Goal: Task Accomplishment & Management: Use online tool/utility

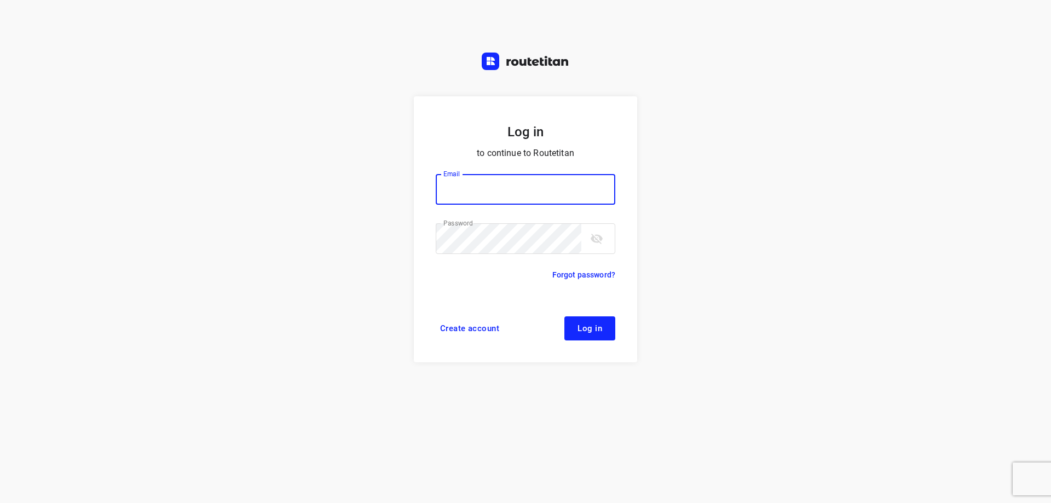
type input "plengtransport@hotmail.com"
click at [595, 326] on span "Log in" at bounding box center [590, 328] width 25 height 9
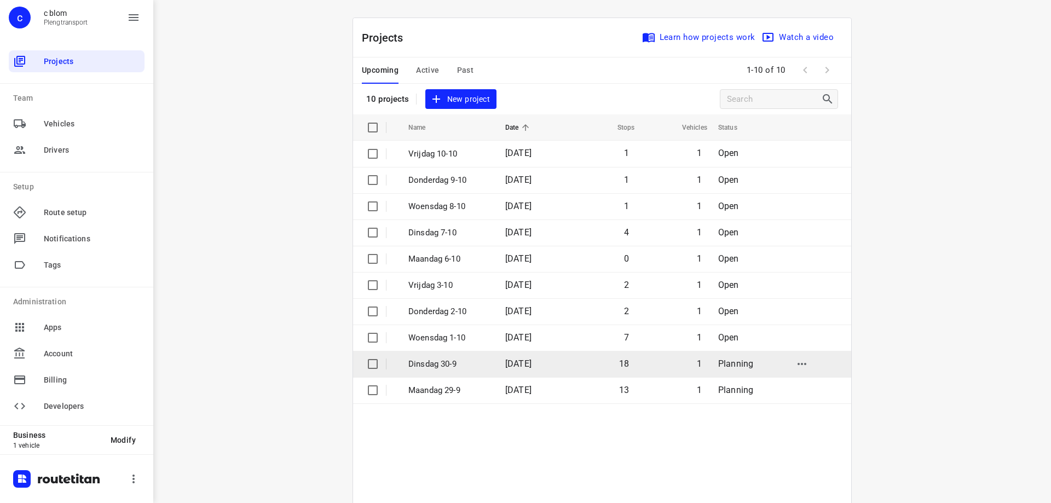
click at [574, 374] on td "18" at bounding box center [602, 364] width 70 height 26
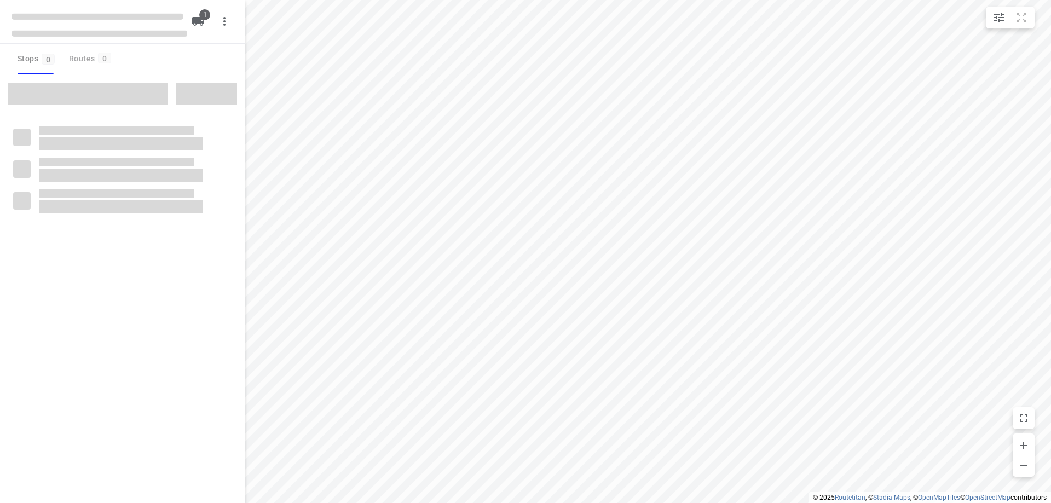
type input "distance"
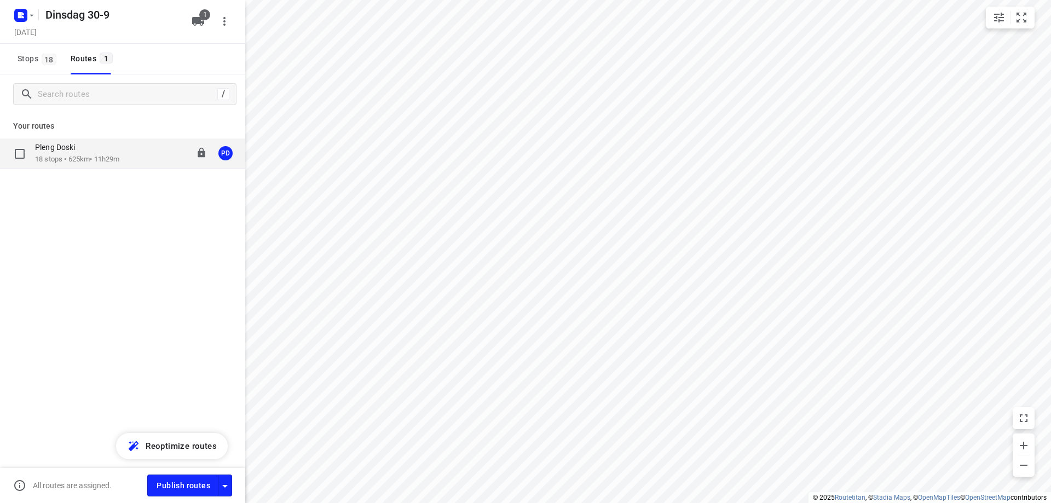
click at [119, 159] on p "18 stops • 625km • 11h29m" at bounding box center [77, 159] width 84 height 10
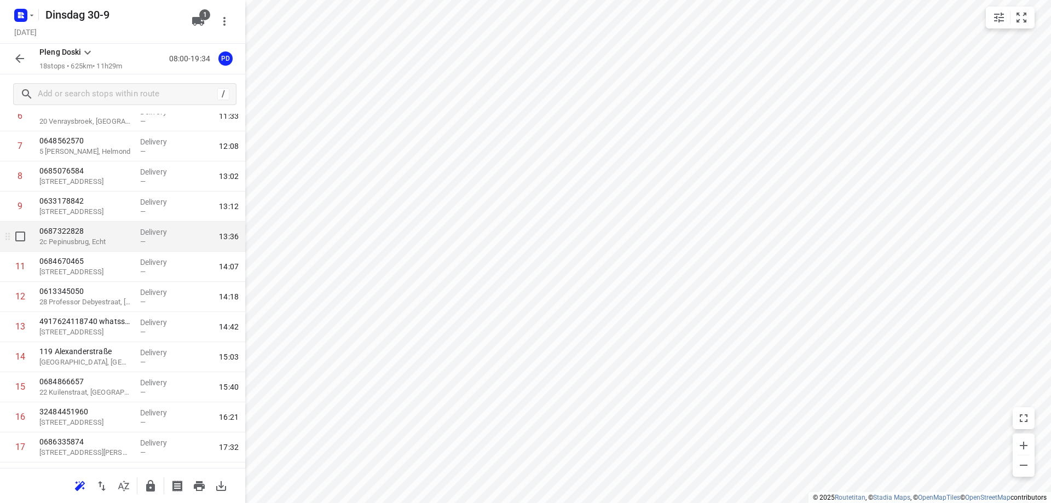
scroll to position [273, 0]
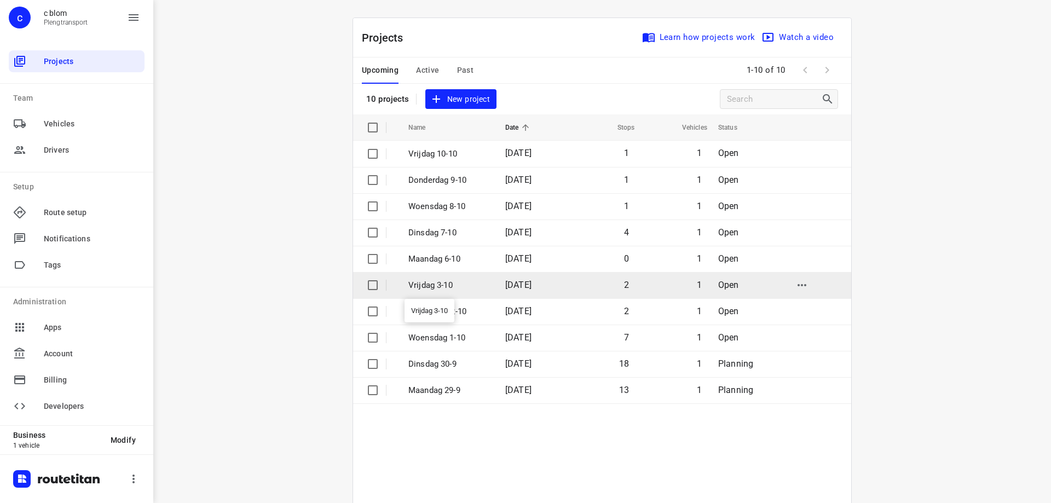
click at [429, 288] on p "Vrijdag 3-10" at bounding box center [449, 285] width 81 height 13
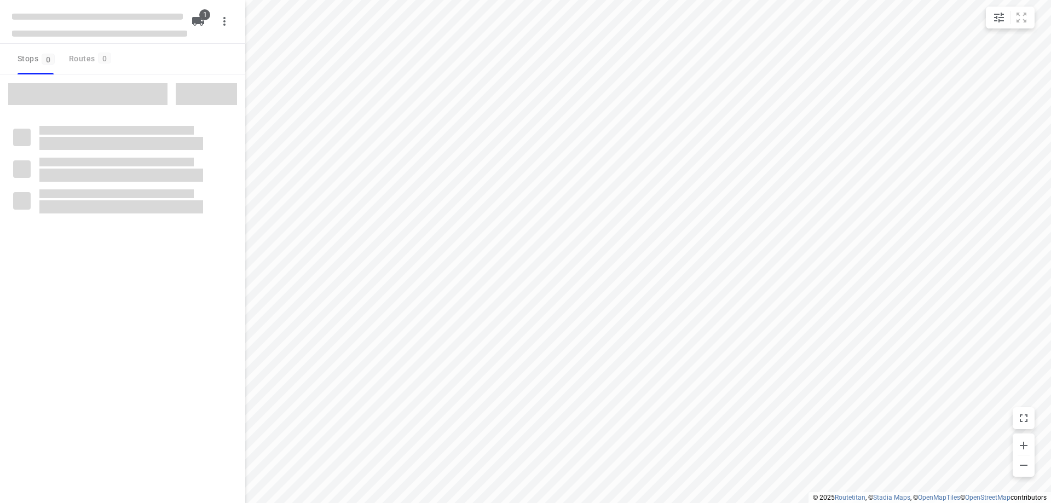
type input "distance"
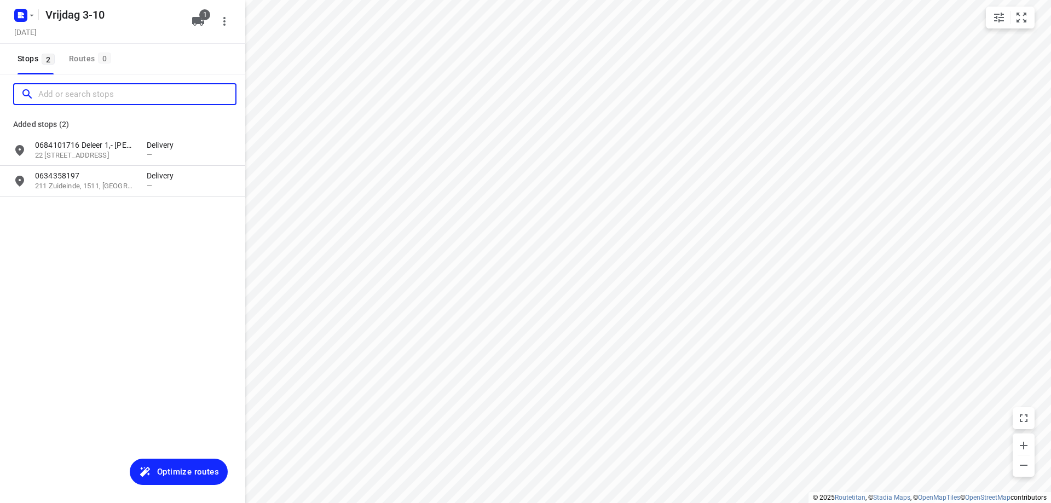
click at [110, 99] on input "Add or search stops" at bounding box center [136, 94] width 197 height 17
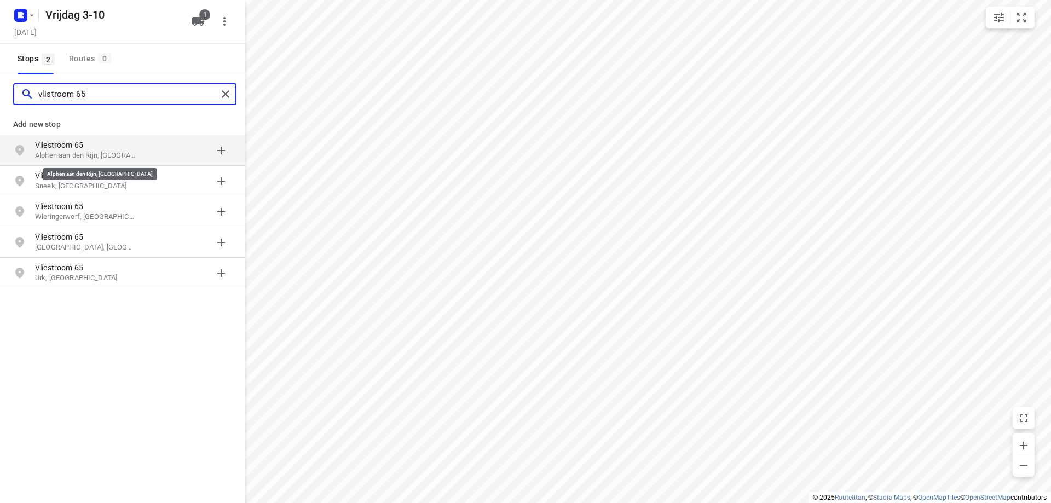
type input "vlistroom 65"
click at [117, 151] on p "Alphen aan den Rijn, [GEOGRAPHIC_DATA]" at bounding box center [85, 156] width 101 height 10
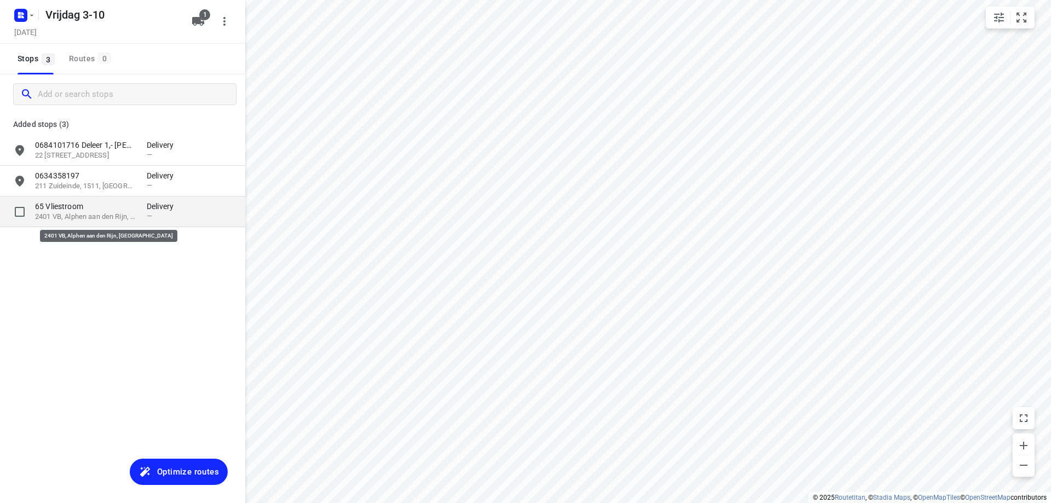
click at [117, 222] on p "2401 VB, Alphen aan den Rijn, [GEOGRAPHIC_DATA]" at bounding box center [85, 217] width 101 height 10
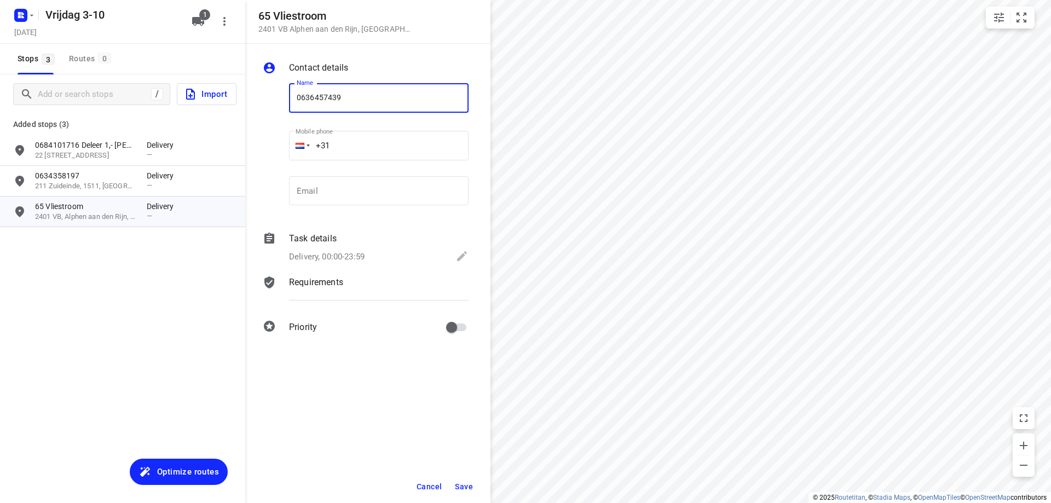
type input "0636457439"
click at [465, 480] on button "Save" at bounding box center [464, 487] width 27 height 20
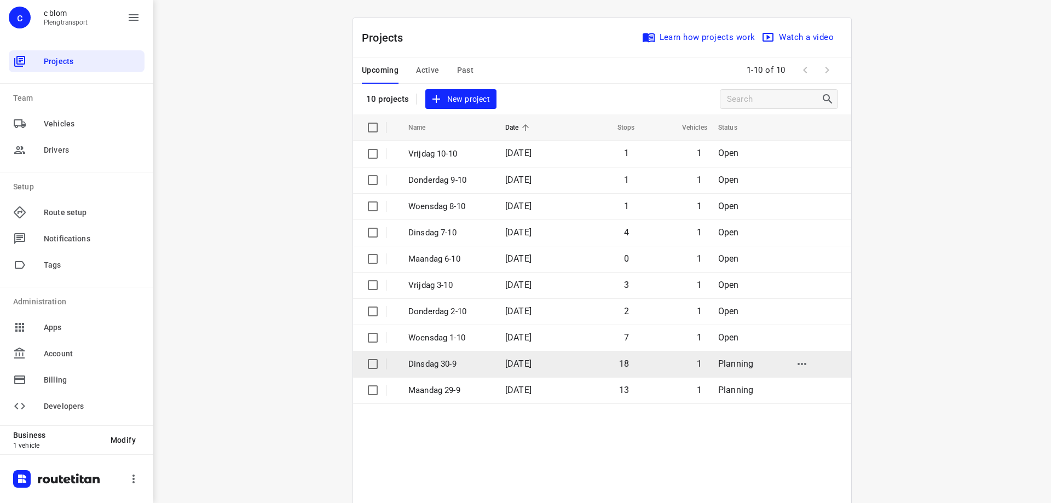
click at [441, 360] on p "Dinsdag 30-9" at bounding box center [449, 364] width 81 height 13
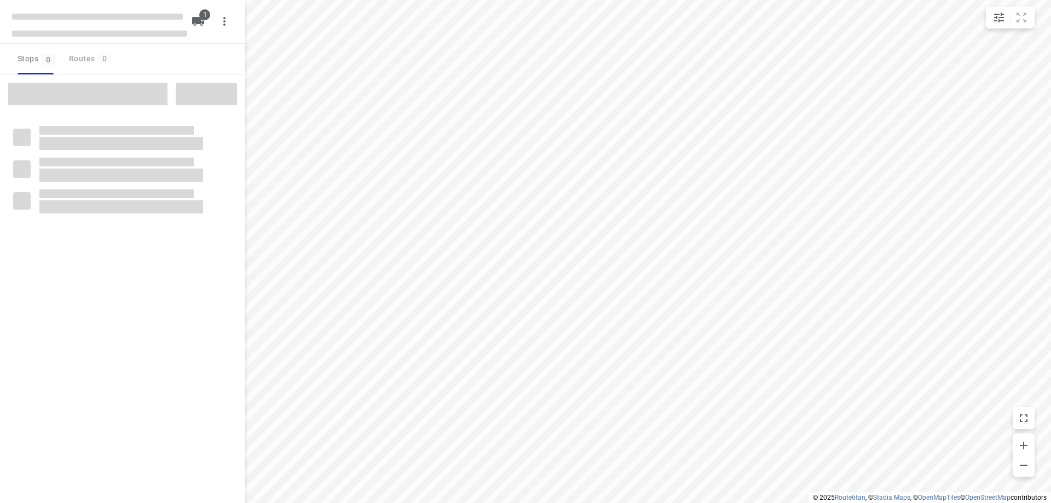
type input "distance"
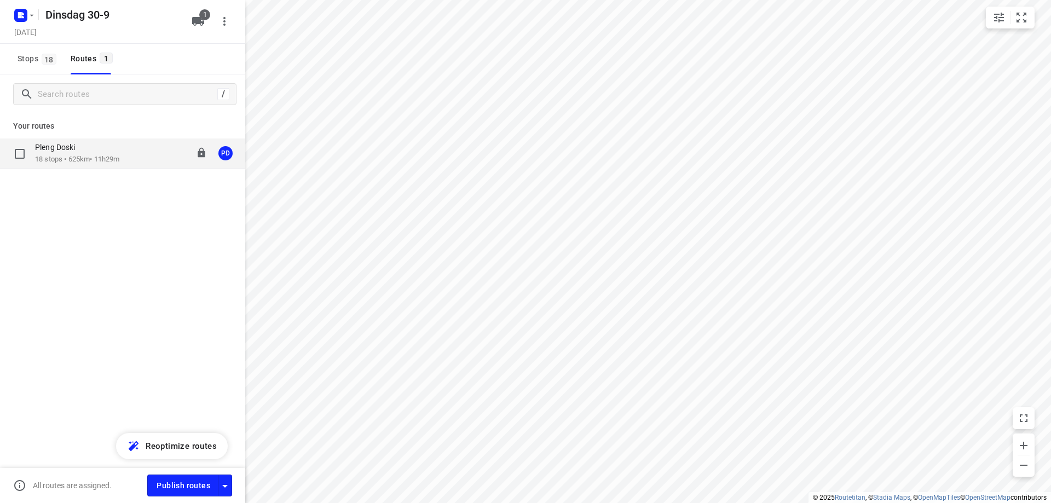
click at [97, 165] on div "Pleng Doski 18 stops • 625km • 11h29m 08:00-19:34 PD" at bounding box center [122, 154] width 245 height 31
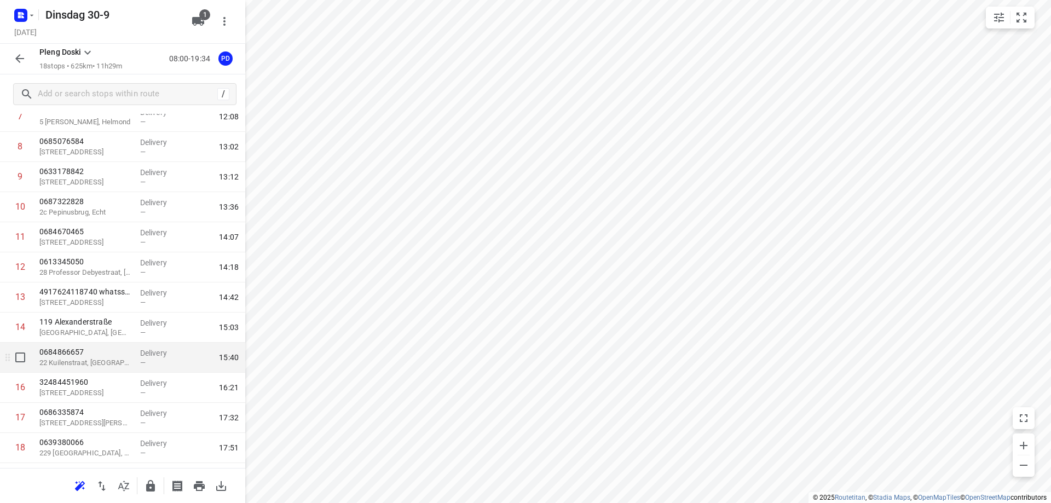
scroll to position [273, 0]
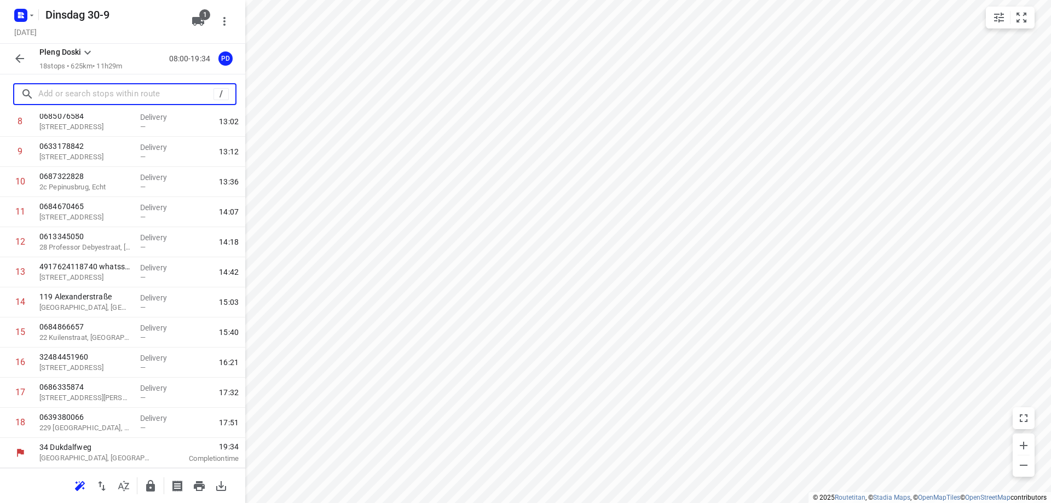
click at [95, 97] on input "text" at bounding box center [125, 94] width 175 height 17
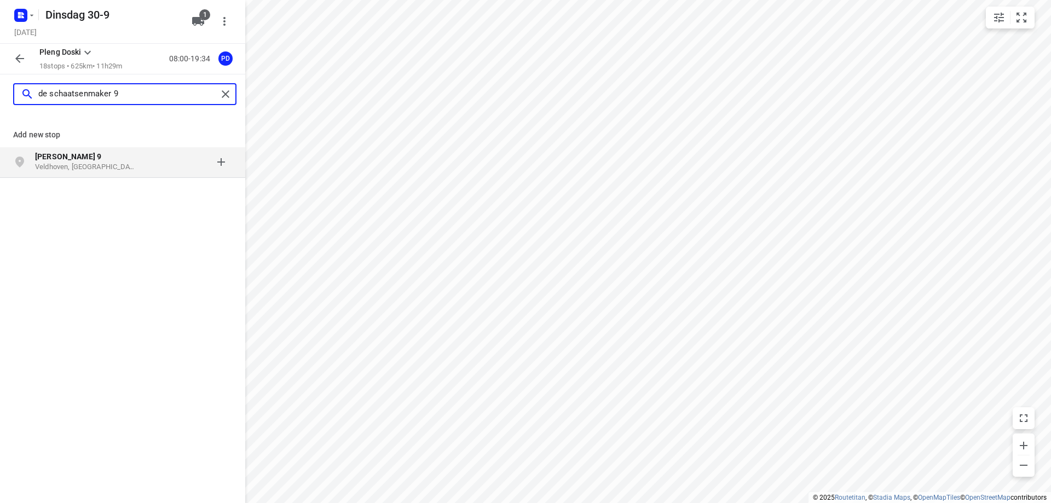
type input "de schaatsenmaker 9"
click at [135, 167] on p "Veldhoven, [GEOGRAPHIC_DATA]" at bounding box center [85, 167] width 101 height 10
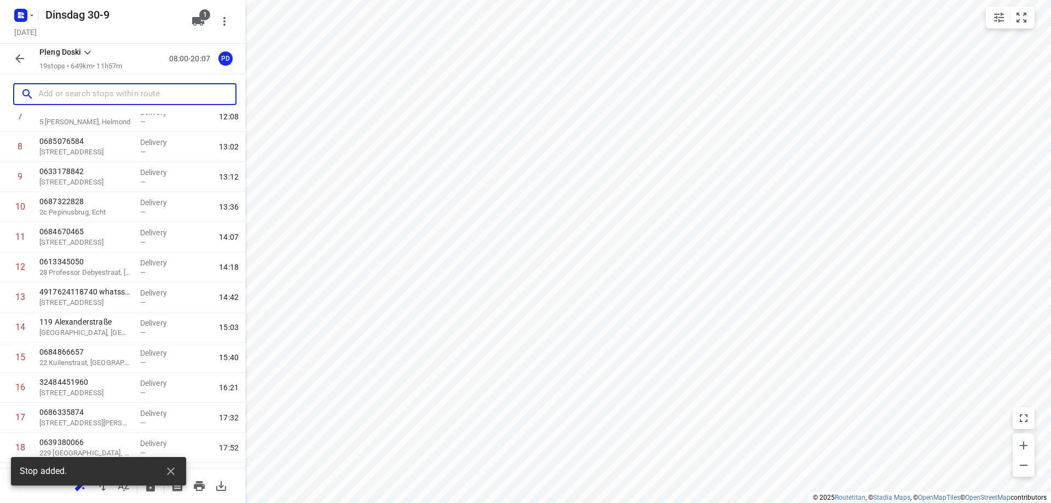
scroll to position [303, 0]
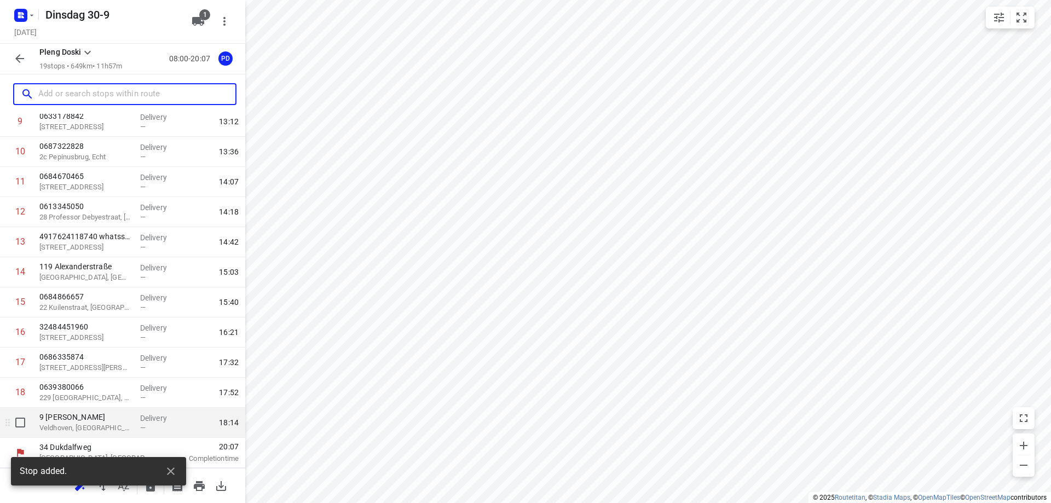
click at [93, 427] on p "Veldhoven, [GEOGRAPHIC_DATA]" at bounding box center [85, 428] width 92 height 11
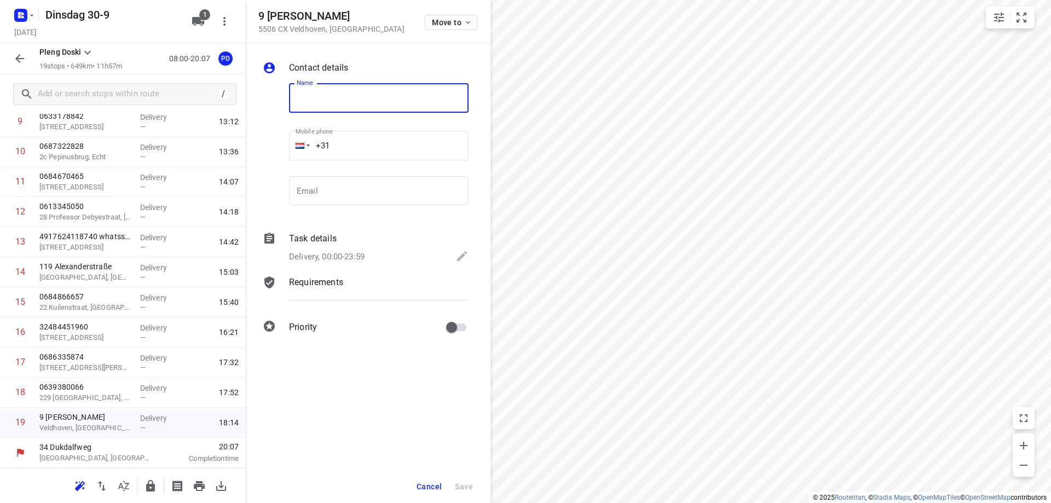
click at [428, 484] on span "Cancel" at bounding box center [429, 486] width 25 height 9
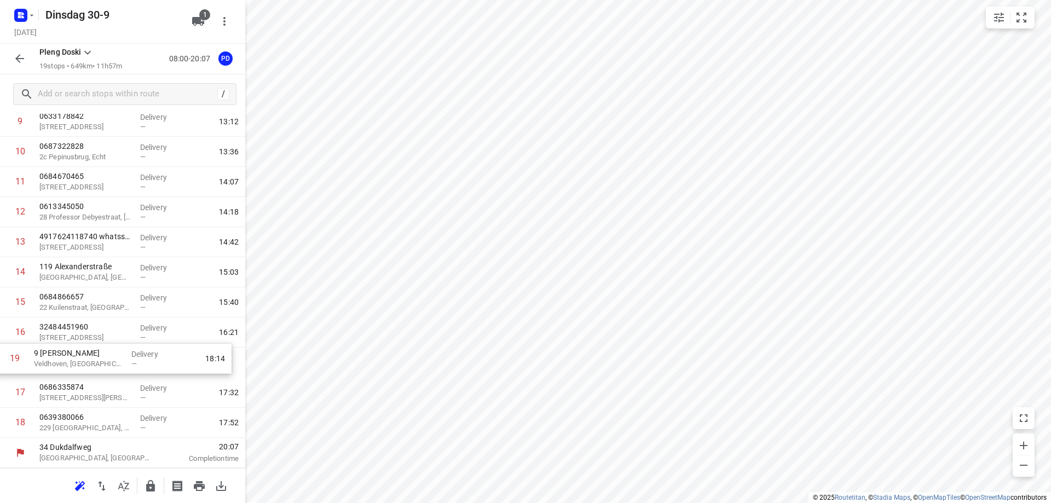
drag, startPoint x: 86, startPoint y: 430, endPoint x: 79, endPoint y: 362, distance: 68.8
click at [79, 362] on div "1 0636536655 8 [PERSON_NAME], [GEOGRAPHIC_DATA] Delivery — 08:51 2 0684370908 8…" at bounding box center [122, 152] width 245 height 572
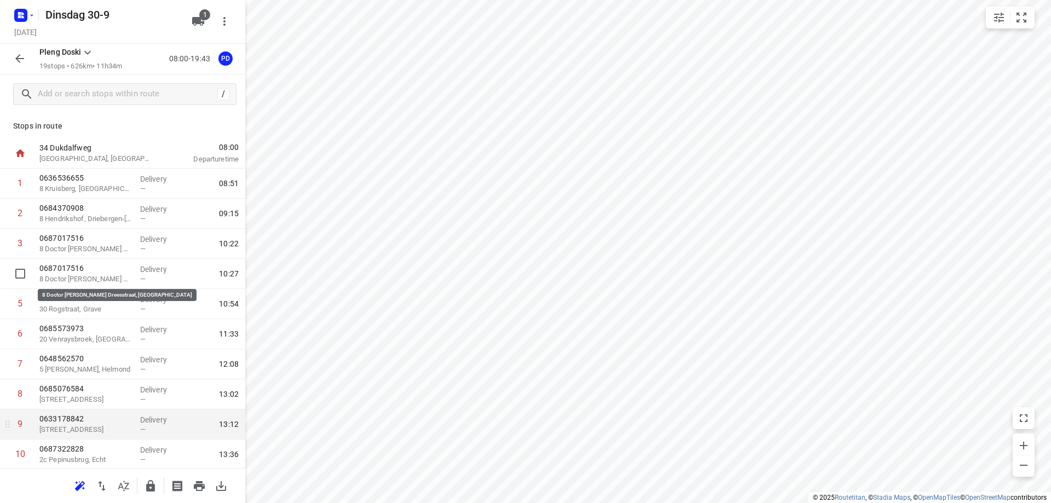
scroll to position [55, 0]
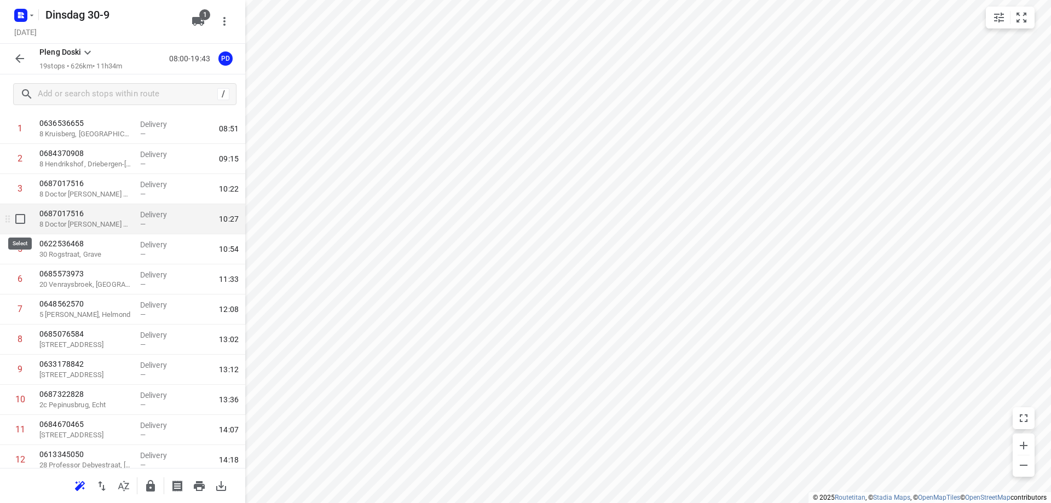
click at [18, 222] on input "checkbox" at bounding box center [20, 219] width 22 height 22
checkbox input "true"
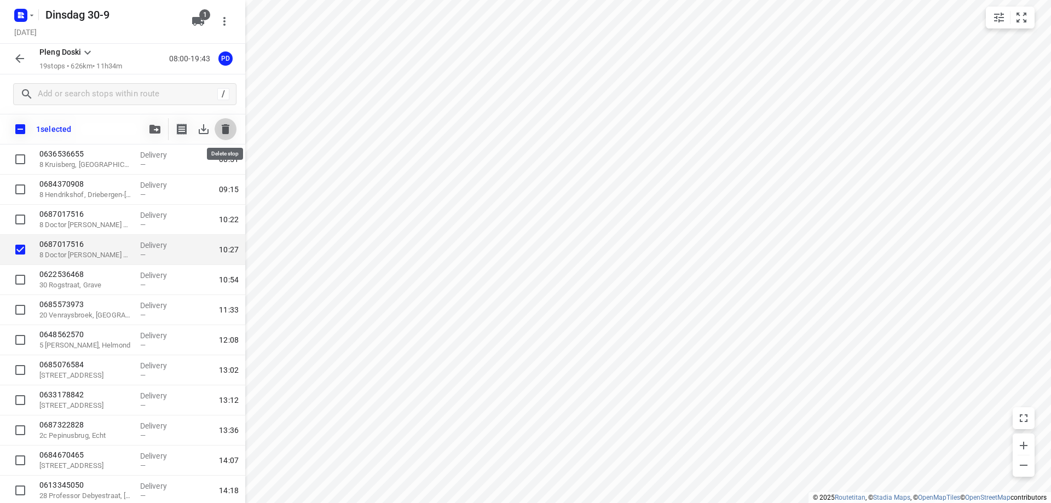
click at [227, 130] on icon "button" at bounding box center [226, 129] width 8 height 10
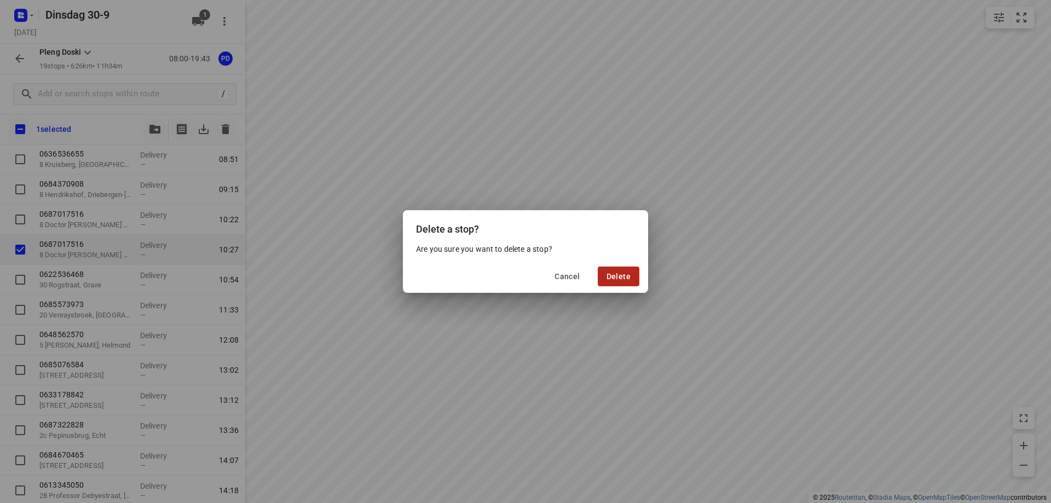
click at [614, 286] on button "Delete" at bounding box center [619, 277] width 42 height 20
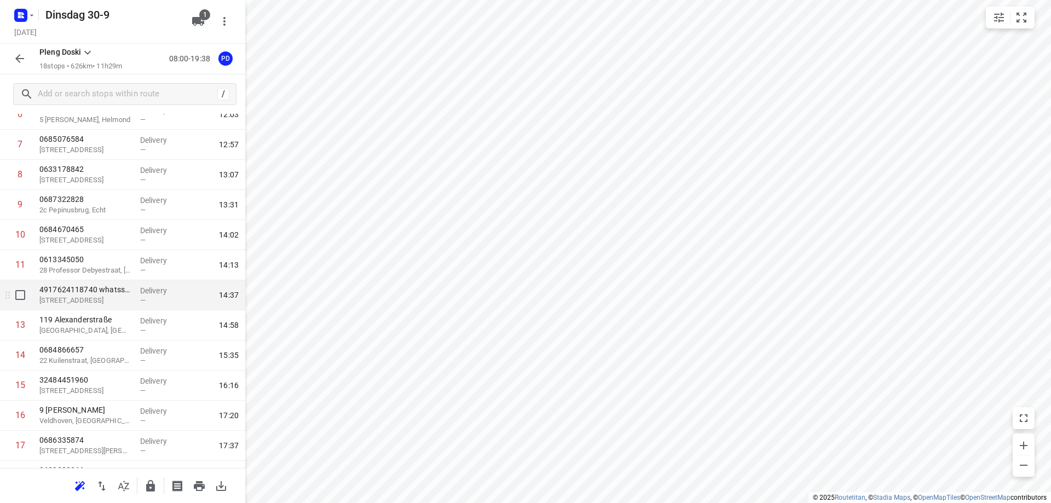
scroll to position [273, 0]
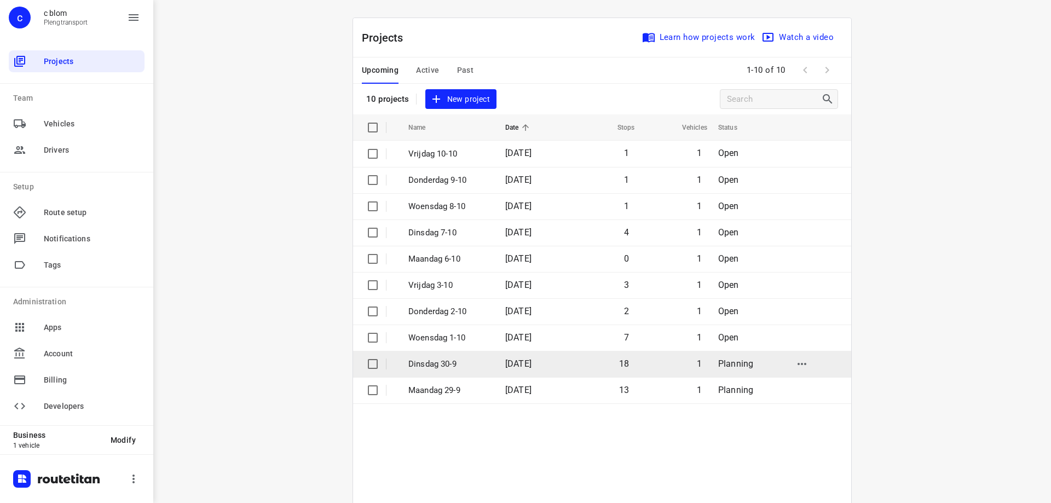
click at [512, 359] on span "[DATE]" at bounding box center [518, 364] width 26 height 10
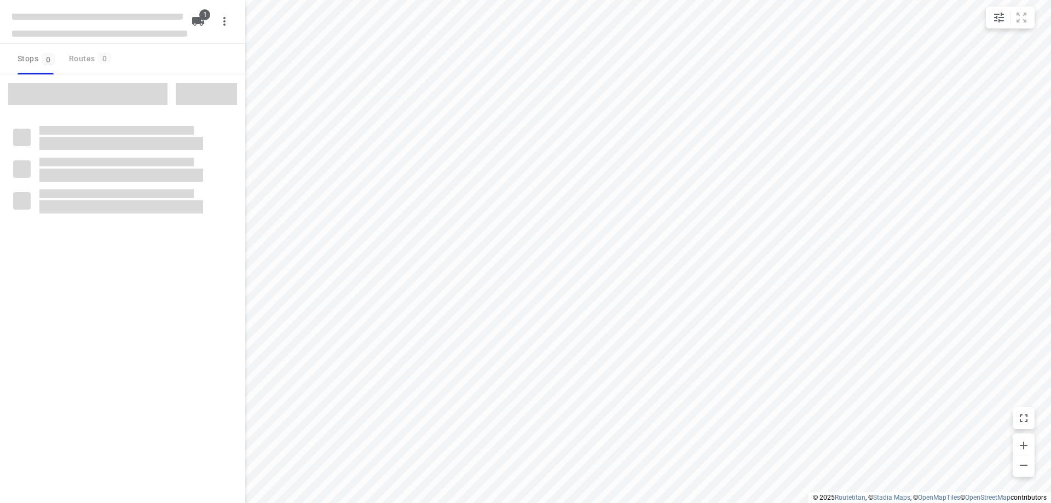
type input "distance"
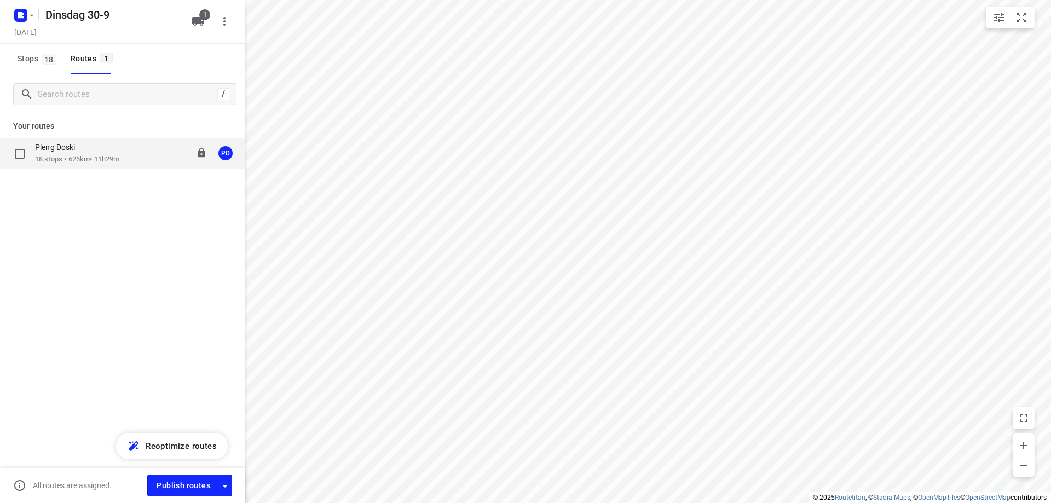
click at [119, 159] on p "18 stops • 626km • 11h29m" at bounding box center [77, 159] width 84 height 10
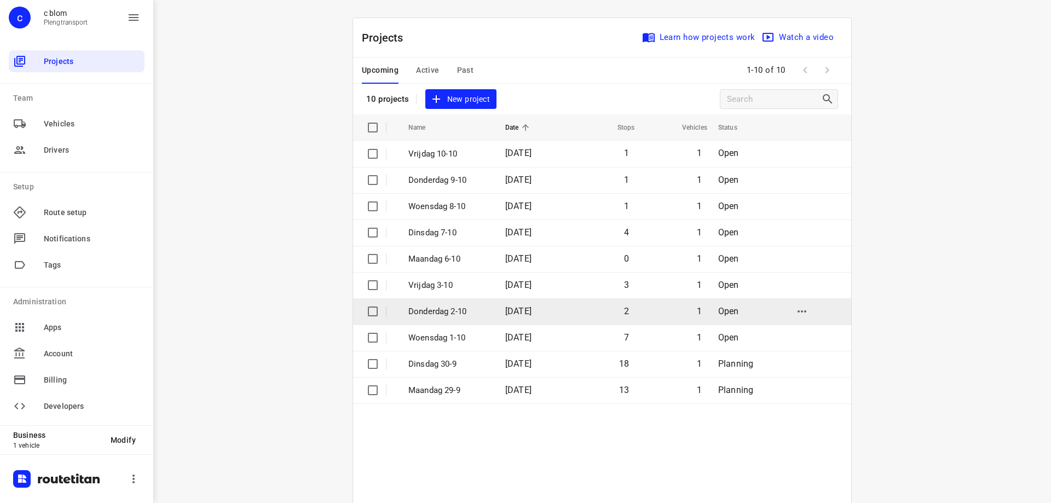
click at [516, 317] on td "[DATE]" at bounding box center [532, 311] width 70 height 26
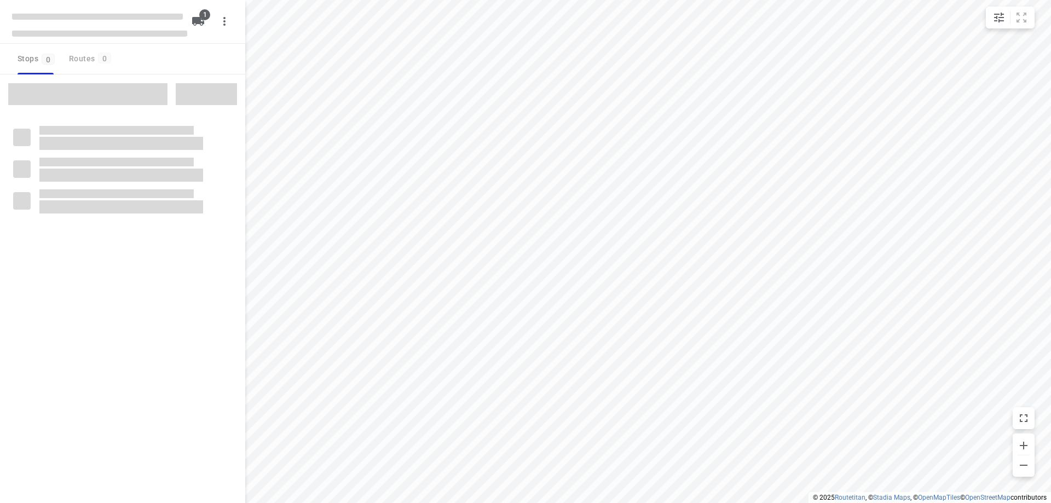
type input "distance"
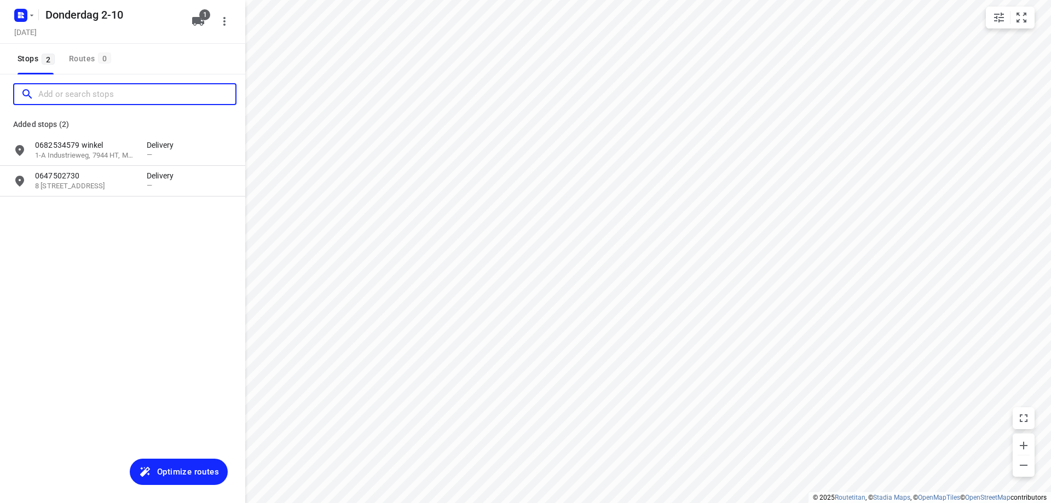
click at [94, 96] on input "Add or search stops" at bounding box center [136, 94] width 197 height 17
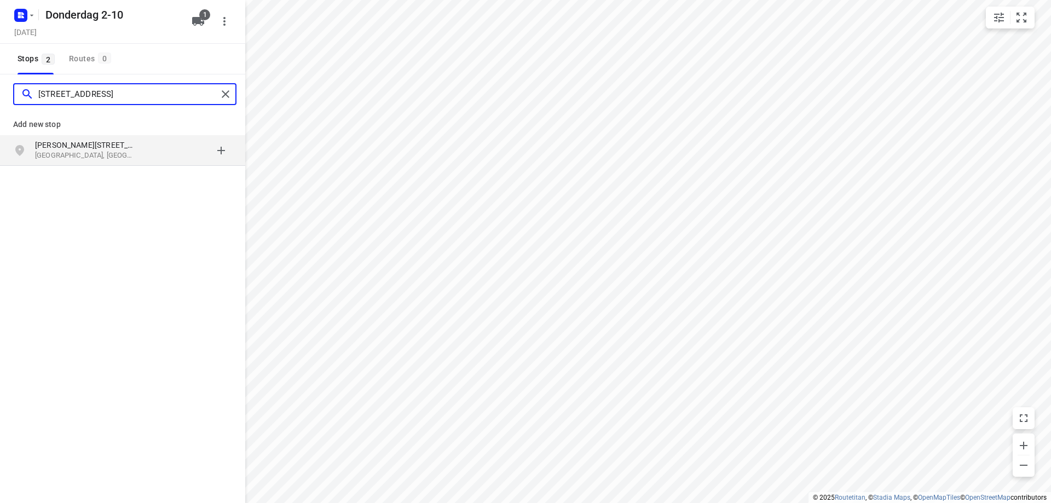
type input "[STREET_ADDRESS]"
click at [95, 159] on p "[GEOGRAPHIC_DATA], [GEOGRAPHIC_DATA]" at bounding box center [85, 156] width 101 height 10
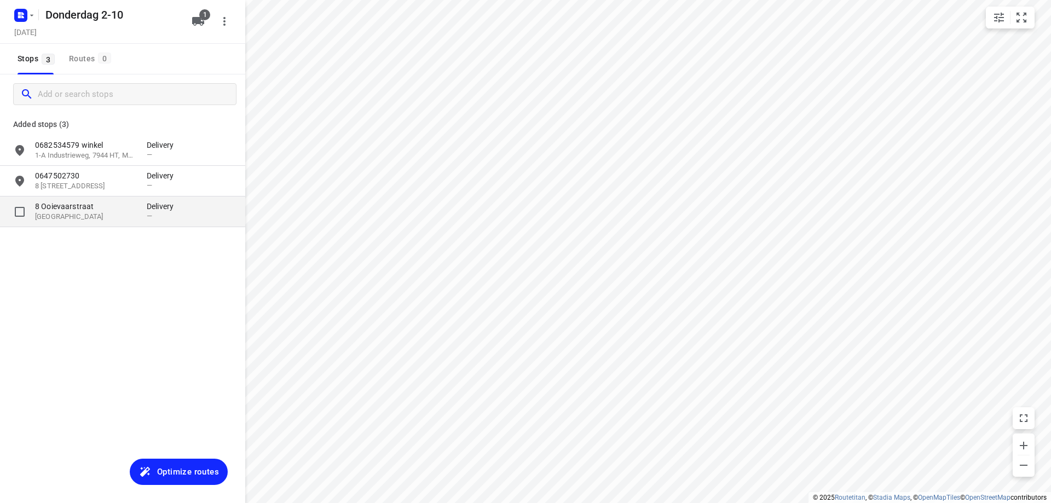
click at [94, 206] on p "8 Ooievaarstraat" at bounding box center [85, 206] width 101 height 11
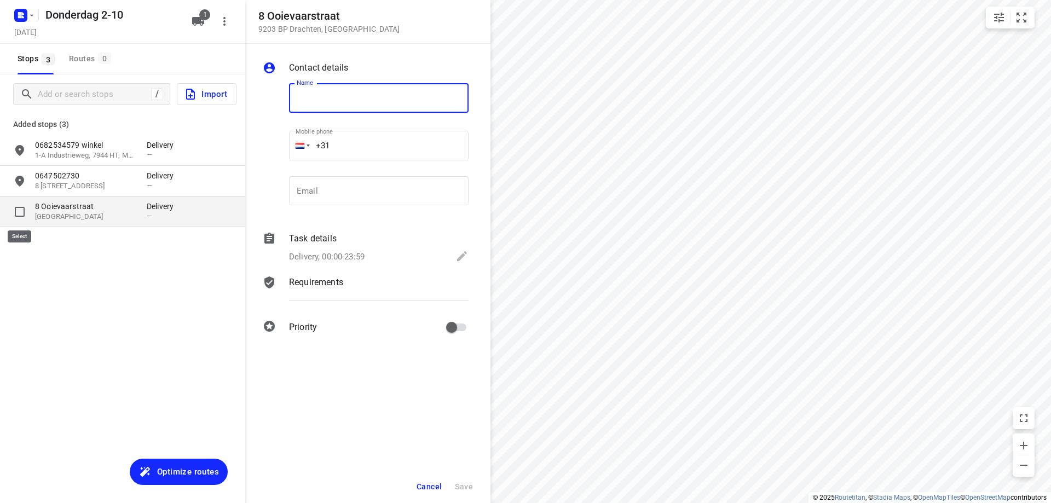
click at [20, 210] on input "grid" at bounding box center [20, 212] width 22 height 22
checkbox input "true"
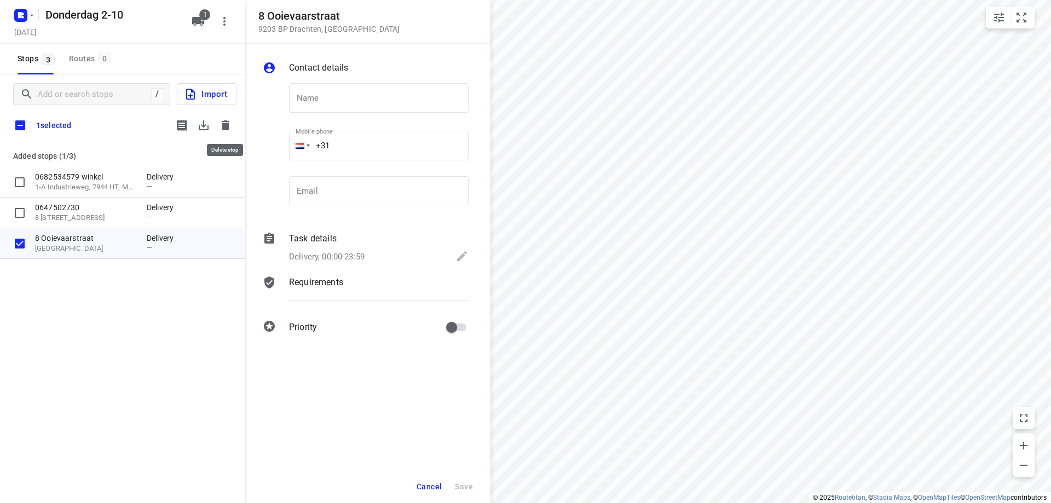
click at [222, 125] on icon "button" at bounding box center [225, 125] width 13 height 13
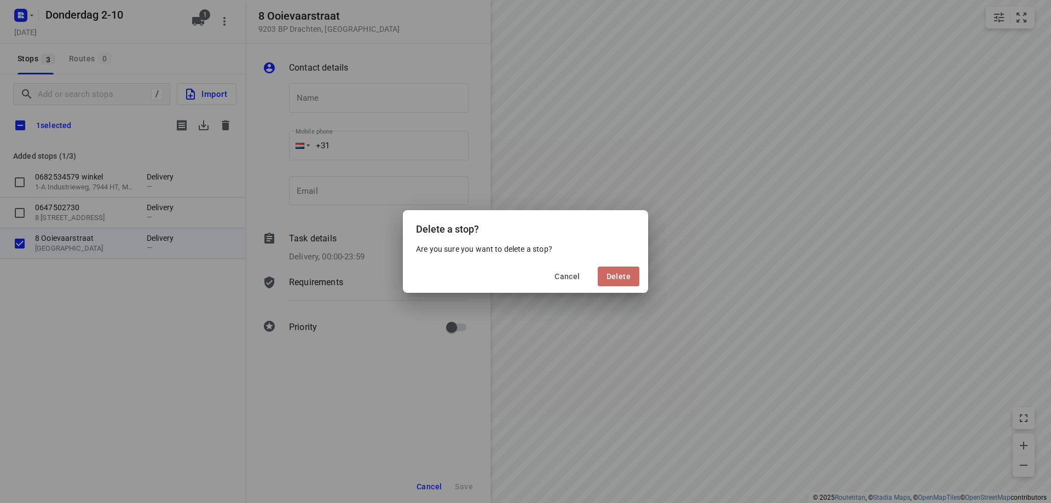
click at [608, 278] on span "Delete" at bounding box center [619, 276] width 24 height 9
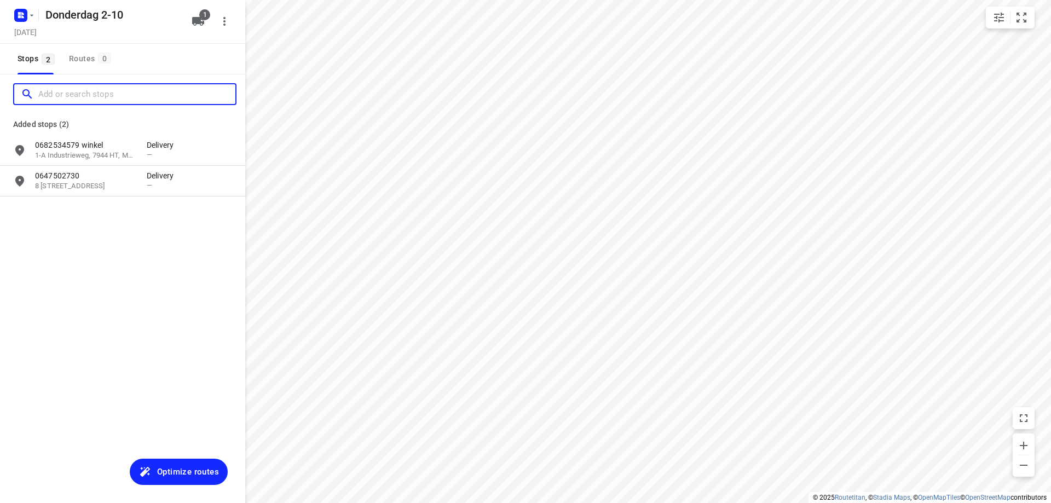
click at [95, 87] on input "Add or search stops" at bounding box center [136, 94] width 197 height 17
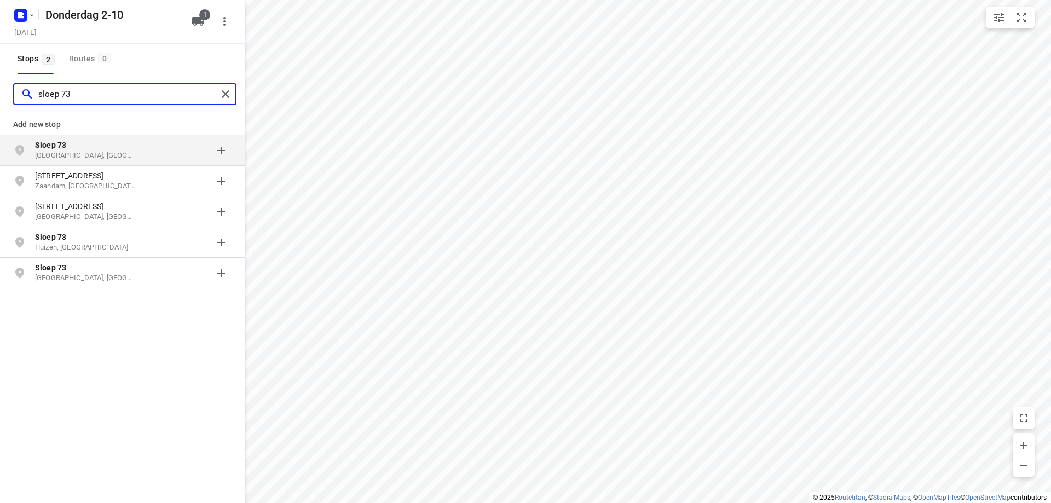
type input "sloep 73"
click at [88, 149] on p "Sloep 73" at bounding box center [85, 145] width 101 height 11
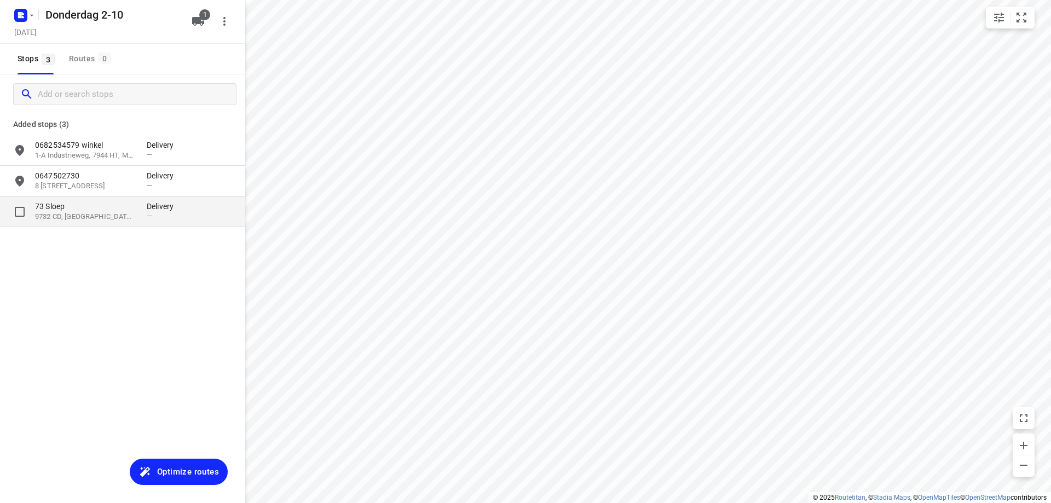
click at [108, 217] on p "9732 CD, [GEOGRAPHIC_DATA], [GEOGRAPHIC_DATA]" at bounding box center [85, 217] width 101 height 10
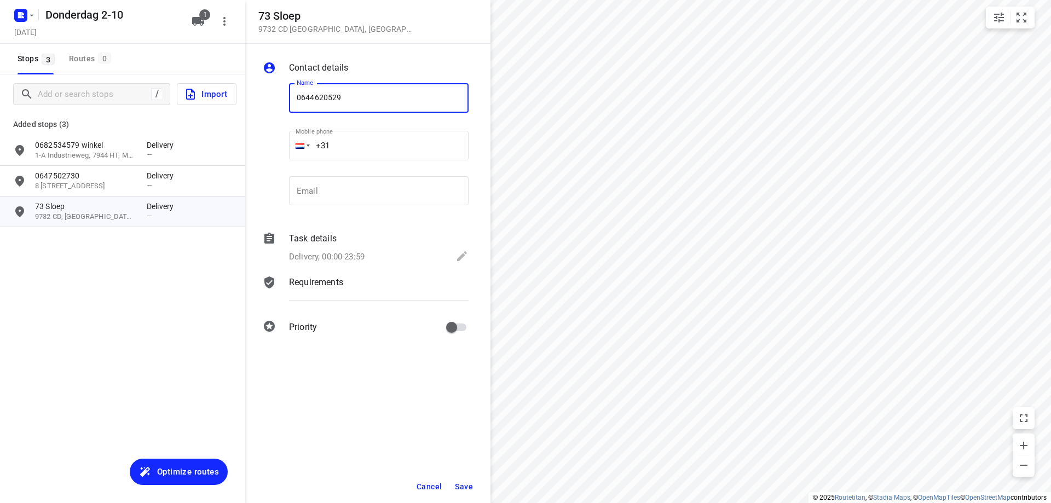
type input "0644620529"
click at [472, 491] on button "Save" at bounding box center [464, 487] width 27 height 20
